Goal: Task Accomplishment & Management: Manage account settings

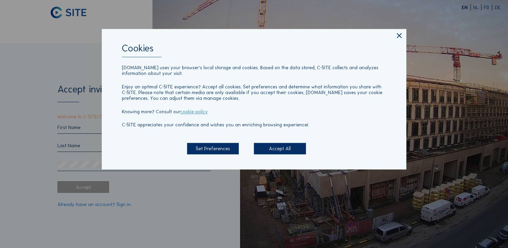
click at [225, 148] on div "Set Preferences" at bounding box center [213, 149] width 52 height 12
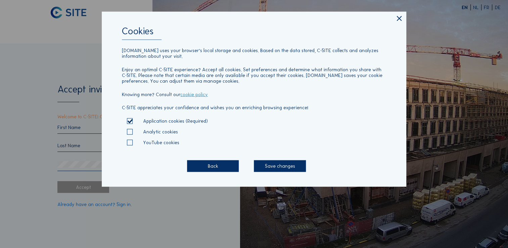
click at [286, 167] on div "Save changes" at bounding box center [280, 166] width 52 height 12
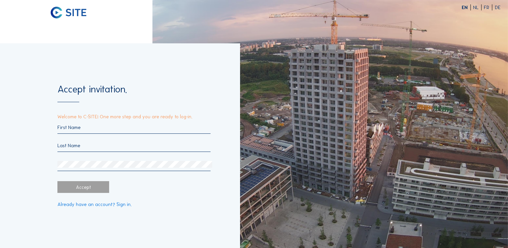
click at [91, 129] on input "text" at bounding box center [133, 127] width 153 height 6
type input "[PERSON_NAME]"
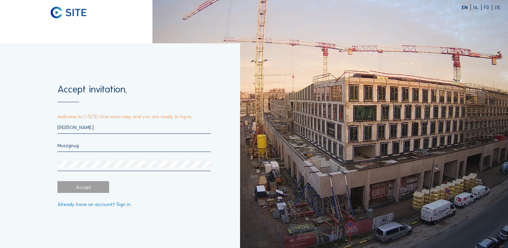
type input "Muszgnug"
click at [89, 188] on div "Accept" at bounding box center [83, 187] width 52 height 12
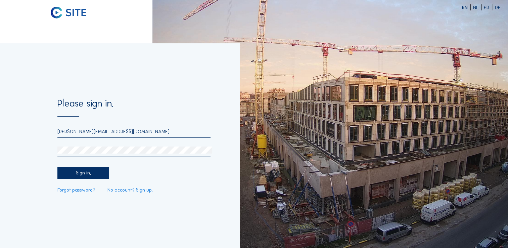
click at [104, 173] on div "Sign in." at bounding box center [83, 173] width 52 height 12
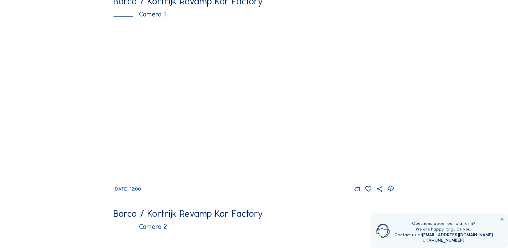
scroll to position [67, 0]
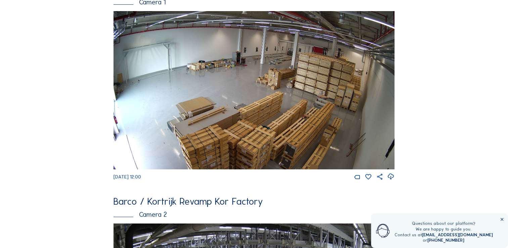
click at [503, 220] on icon at bounding box center [502, 219] width 5 height 5
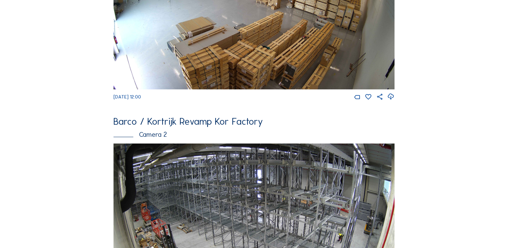
scroll to position [0, 0]
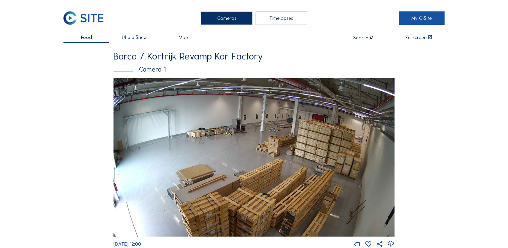
click at [432, 19] on link "My C-Site" at bounding box center [422, 17] width 46 height 13
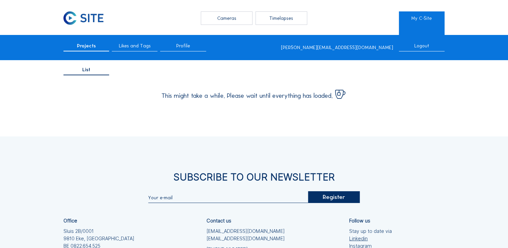
click at [428, 46] on div "Logout" at bounding box center [422, 47] width 46 height 8
